Goal: Information Seeking & Learning: Learn about a topic

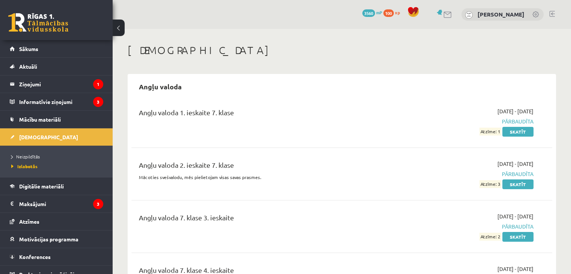
scroll to position [8, 0]
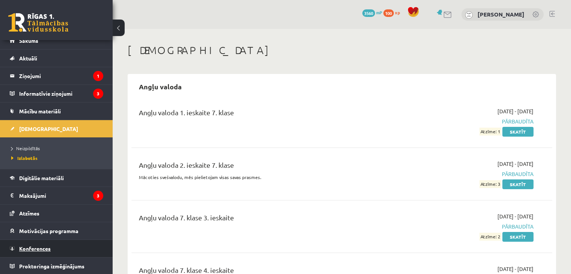
click at [42, 245] on span "Konferences" at bounding box center [35, 248] width 32 height 7
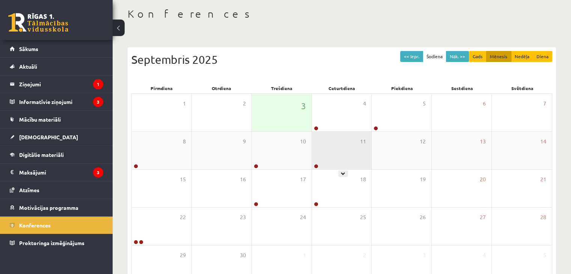
scroll to position [38, 0]
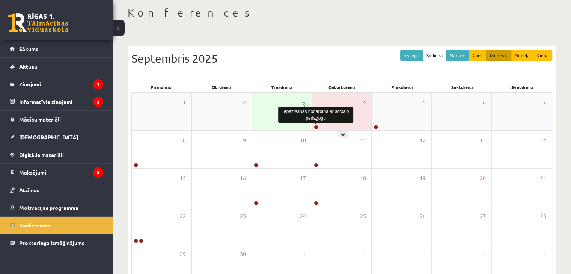
click at [315, 129] on link at bounding box center [316, 127] width 5 height 5
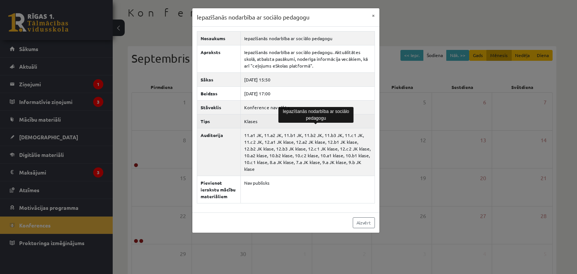
drag, startPoint x: 273, startPoint y: 117, endPoint x: 300, endPoint y: 118, distance: 27.4
click at [275, 118] on td "Klases" at bounding box center [307, 121] width 134 height 14
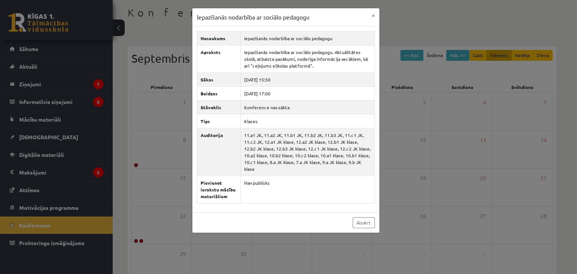
click at [399, 108] on div "Iepazīšanās nodarbība ar sociālo pedagogu × Nosaukums Iepazīšanās nodarbība ar …" at bounding box center [288, 137] width 577 height 274
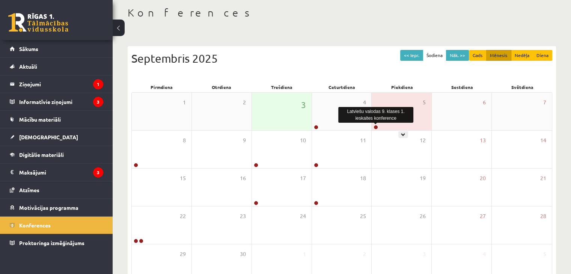
click at [377, 127] on link at bounding box center [376, 127] width 5 height 5
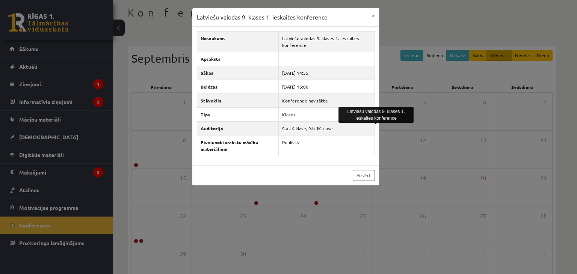
click at [471, 109] on div "Latviešu valodas 9. klases 1. ieskaites konference × Nosaukums Latviešu valodas…" at bounding box center [288, 137] width 577 height 274
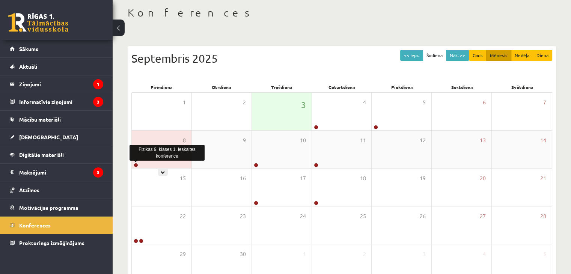
click at [136, 166] on link at bounding box center [136, 165] width 5 height 5
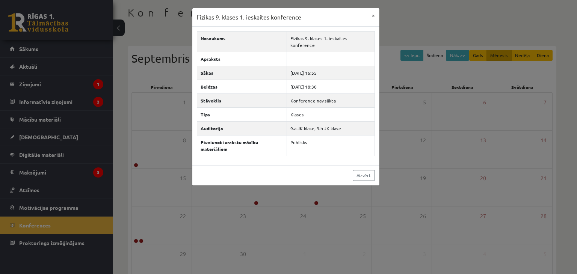
drag, startPoint x: 235, startPoint y: 178, endPoint x: 249, endPoint y: 177, distance: 14.4
click at [235, 179] on div "Fizikas 9. klases 1. ieskaites konference × Nosaukums Fizikas 9. klases 1. iesk…" at bounding box center [288, 137] width 577 height 274
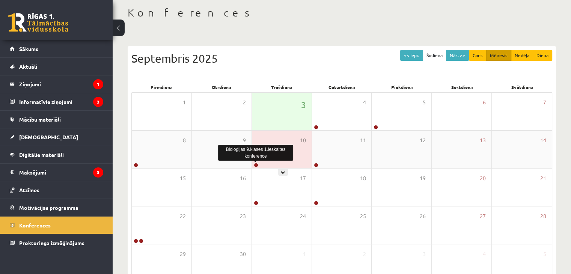
click at [255, 166] on link at bounding box center [256, 165] width 5 height 5
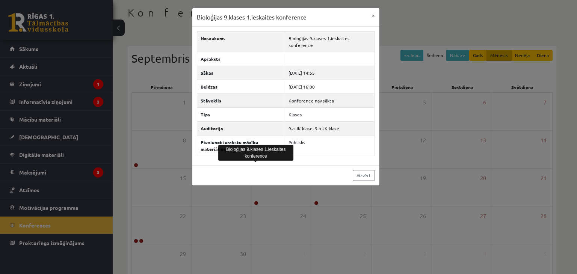
click at [258, 189] on div "Bioloģijas 9.klases 1.ieskaites konference × Nosaukums Bioloģijas 9.klases 1.ie…" at bounding box center [288, 137] width 577 height 274
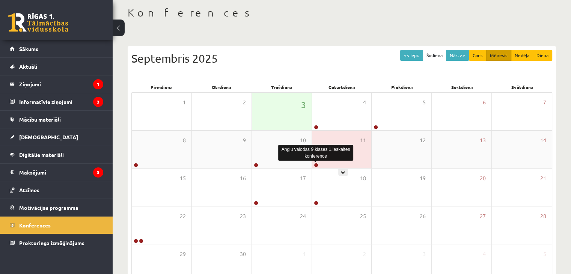
click at [315, 165] on link at bounding box center [316, 165] width 5 height 5
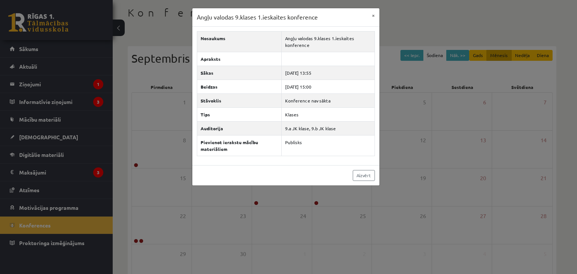
click at [312, 193] on div "Angļu valodas 9.klases 1.ieskaites konference × Nosaukums Angļu valodas 9.klase…" at bounding box center [288, 137] width 577 height 274
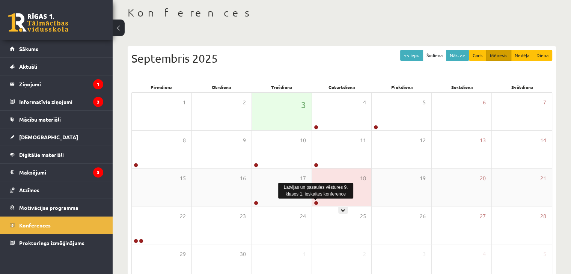
click at [315, 202] on link at bounding box center [316, 203] width 5 height 5
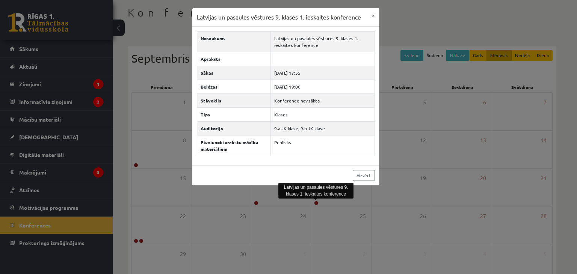
click at [309, 210] on div "Latvijas un pasaules vēstures 9. klases 1. ieskaites konference × Nosaukums Lat…" at bounding box center [288, 137] width 577 height 274
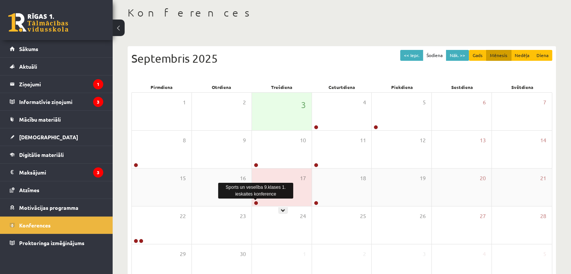
click at [254, 203] on link at bounding box center [256, 203] width 5 height 5
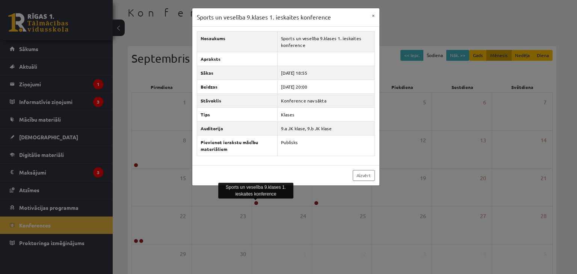
click at [250, 207] on div "Sports un veselība 9.klases 1. ieskaites konference × Nosaukums Sports un vesel…" at bounding box center [288, 137] width 577 height 274
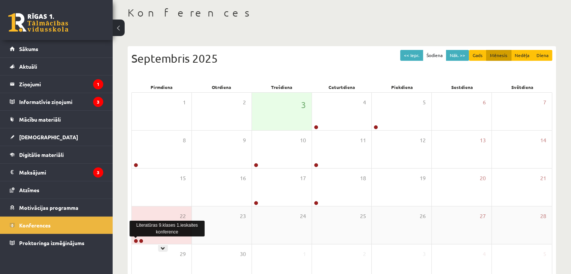
click at [136, 241] on link at bounding box center [136, 241] width 5 height 5
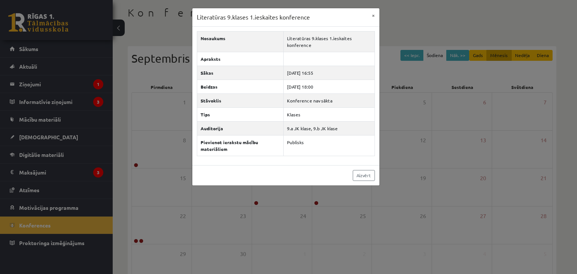
click at [146, 235] on div "Literatūras 9.klases 1.ieskaites konference" at bounding box center [167, 229] width 75 height 16
drag, startPoint x: 140, startPoint y: 245, endPoint x: 141, endPoint y: 240, distance: 5.4
click at [140, 245] on div "Literatūras 9.klases 1.ieskaites konference × Nosaukums Literatūras 9.klases 1.…" at bounding box center [288, 137] width 577 height 274
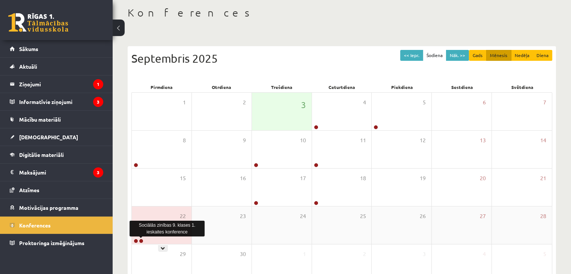
click at [140, 241] on link at bounding box center [141, 241] width 5 height 5
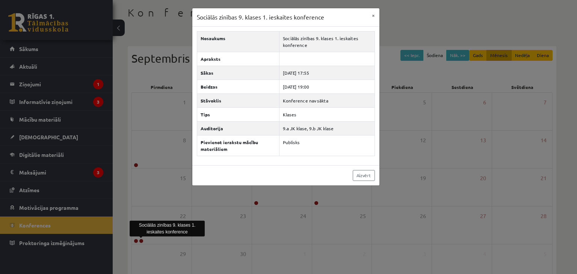
drag, startPoint x: 198, startPoint y: 191, endPoint x: 153, endPoint y: 163, distance: 53.7
click at [198, 191] on div "Sociālās zinības 9. klases 1. ieskaites konference × Nosaukums Sociālās zinības…" at bounding box center [288, 137] width 577 height 274
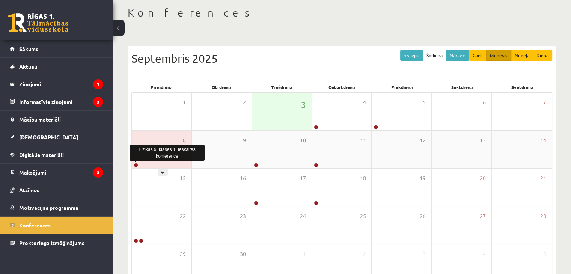
click at [134, 165] on link at bounding box center [136, 165] width 5 height 5
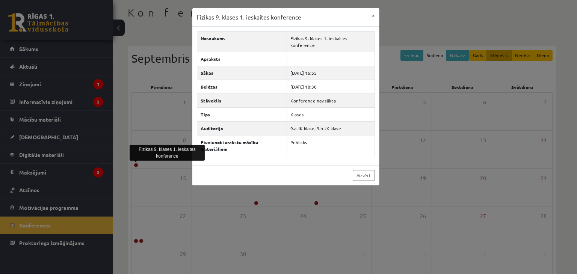
click at [198, 190] on div "Fizikas 9. klases 1. ieskaites konference × Nosaukums Fizikas 9. klases 1. iesk…" at bounding box center [288, 137] width 577 height 274
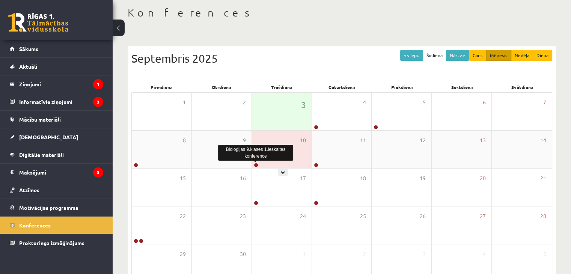
click at [255, 164] on link at bounding box center [256, 165] width 5 height 5
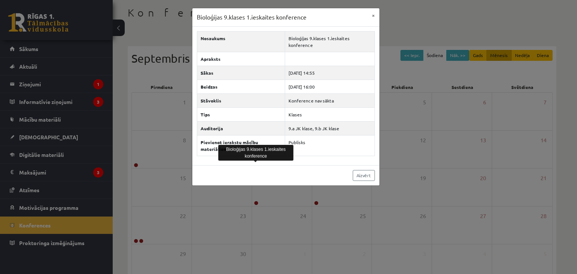
click at [263, 194] on div "Bioloģijas 9.klases 1.ieskaites konference × Nosaukums Bioloģijas 9.klases 1.ie…" at bounding box center [288, 137] width 577 height 274
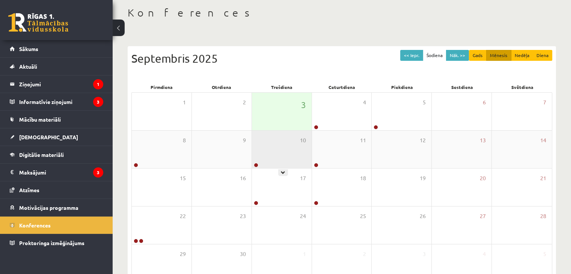
click at [255, 167] on link at bounding box center [256, 165] width 5 height 5
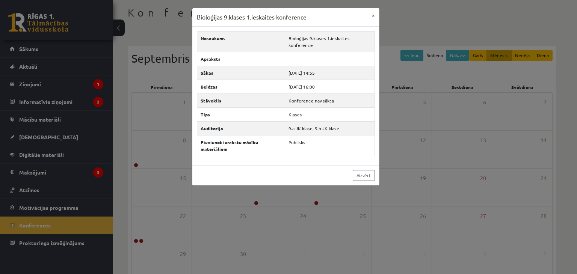
click at [254, 179] on div "Aizvērt" at bounding box center [285, 175] width 187 height 20
click at [285, 204] on div "Bioloģijas 9.klases 1.ieskaites konference × Nosaukums Bioloģijas 9.klases 1.ie…" at bounding box center [288, 137] width 577 height 274
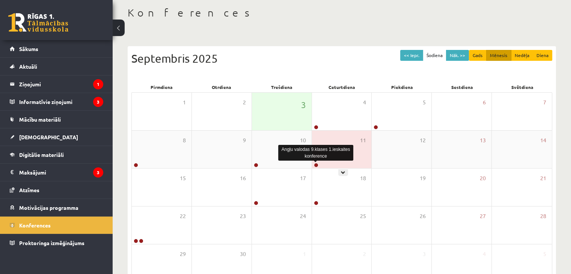
click at [316, 166] on link at bounding box center [316, 165] width 5 height 5
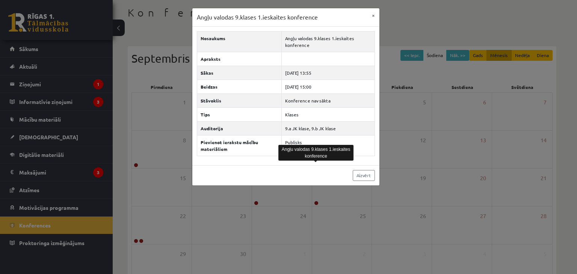
click at [307, 194] on div "Angļu valodas 9.klases 1.ieskaites konference × Nosaukums Angļu valodas 9.klase…" at bounding box center [288, 137] width 577 height 274
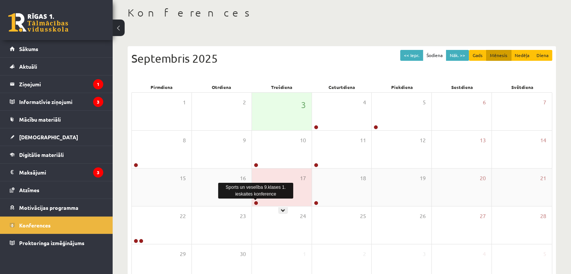
click at [254, 204] on link at bounding box center [256, 203] width 5 height 5
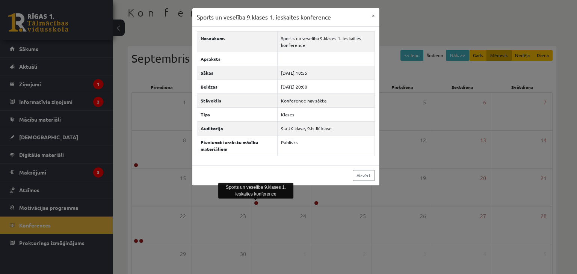
click at [326, 209] on div "Sports un veselība 9.klases 1. ieskaites konference × Nosaukums Sports un vesel…" at bounding box center [288, 137] width 577 height 274
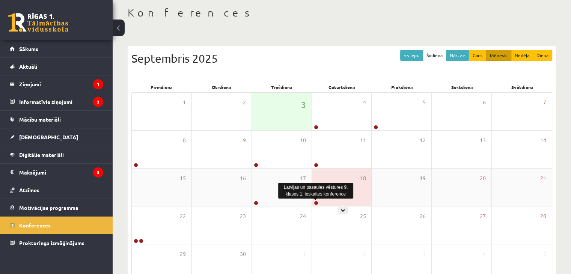
click at [315, 204] on link at bounding box center [316, 203] width 5 height 5
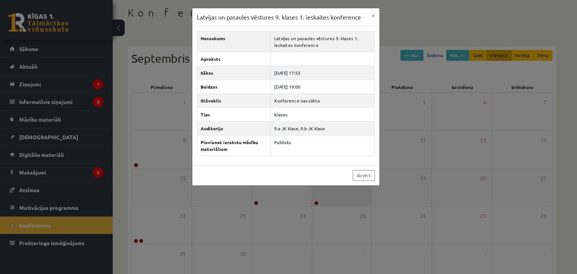
click at [315, 204] on div "Latvijas un pasaules vēstures 9. klases 1. ieskaites konference × Nosaukums Lat…" at bounding box center [288, 137] width 577 height 274
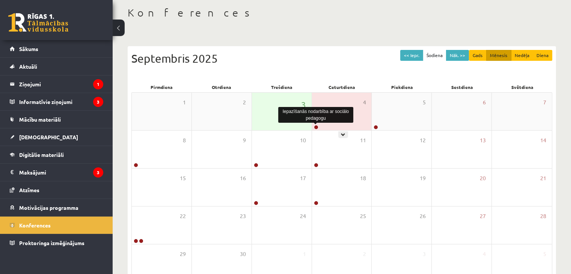
click at [317, 127] on link at bounding box center [316, 127] width 5 height 5
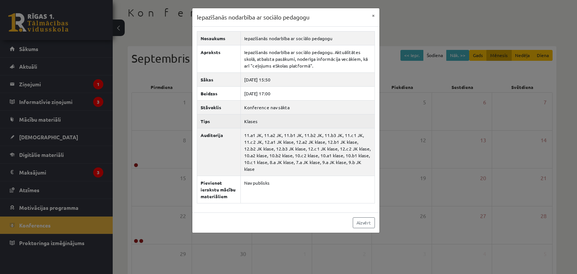
click at [258, 122] on td "Klases" at bounding box center [307, 121] width 134 height 14
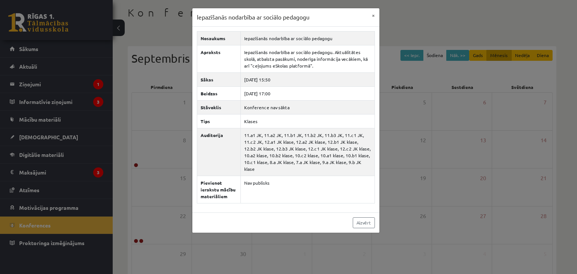
click at [407, 111] on div "Iepazīšanās nodarbība ar sociālo pedagogu × Nosaukums Iepazīšanās nodarbība ar …" at bounding box center [288, 137] width 577 height 274
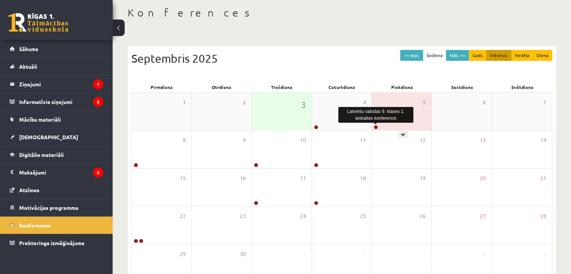
click at [377, 128] on link at bounding box center [376, 127] width 5 height 5
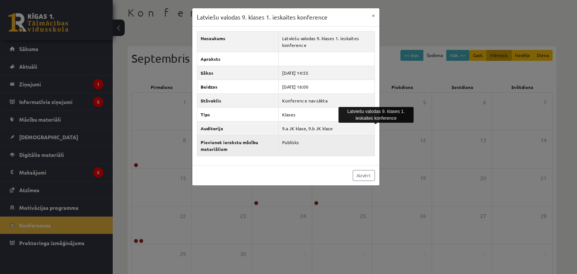
click at [350, 146] on td "Publisks" at bounding box center [327, 145] width 96 height 21
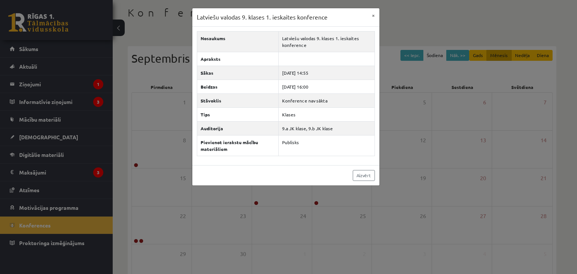
click at [160, 194] on div "Latviešu valodas 9. klases 1. ieskaites konference × Nosaukums Latviešu valodas…" at bounding box center [288, 137] width 577 height 274
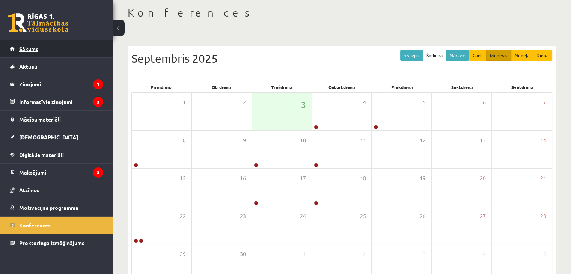
click at [51, 48] on link "Sākums" at bounding box center [57, 48] width 94 height 17
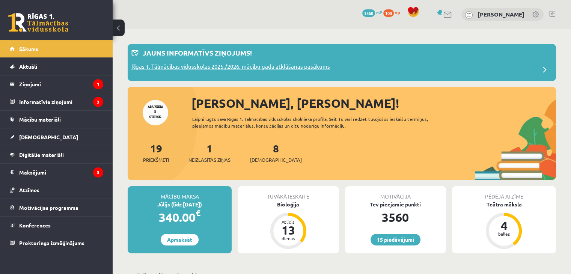
click at [203, 63] on p "Rīgas 1. Tālmācības vidusskolas 2025./2026. mācību gada atklāšanas pasākums" at bounding box center [230, 67] width 199 height 11
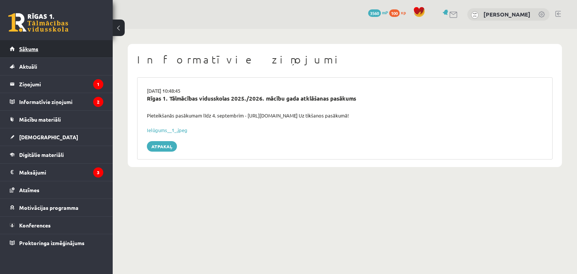
click at [49, 47] on link "Sākums" at bounding box center [57, 48] width 94 height 17
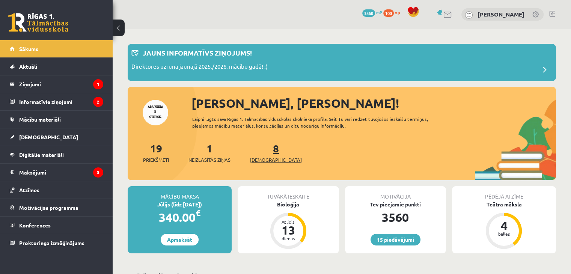
click at [262, 158] on span "[DEMOGRAPHIC_DATA]" at bounding box center [276, 160] width 52 height 8
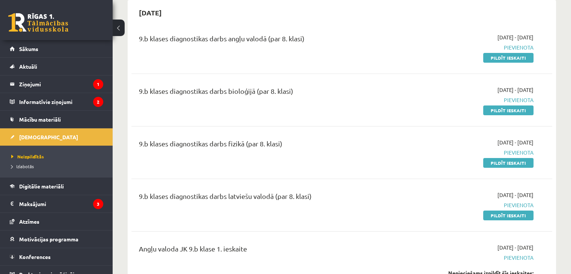
scroll to position [75, 0]
